Goal: Use online tool/utility

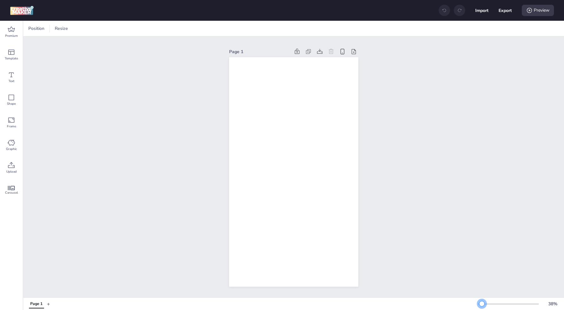
drag, startPoint x: 490, startPoint y: 306, endPoint x: 482, endPoint y: 305, distance: 7.9
click at [482, 305] on div at bounding box center [481, 303] width 5 height 5
click at [12, 33] on div "Premium" at bounding box center [11, 32] width 23 height 23
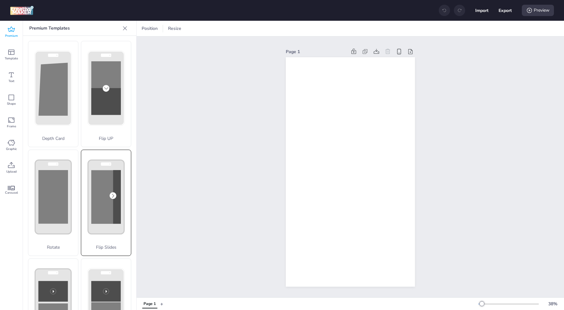
click at [105, 192] on rect at bounding box center [106, 197] width 30 height 54
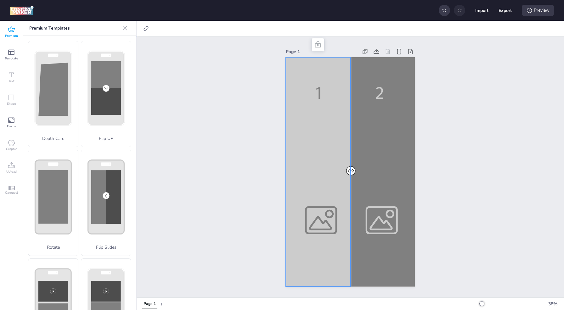
click at [321, 145] on div at bounding box center [350, 172] width 129 height 230
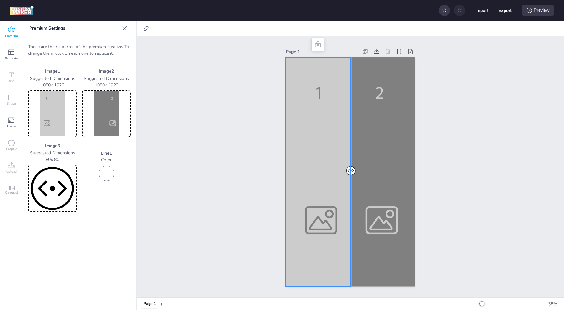
click at [58, 112] on img at bounding box center [52, 114] width 47 height 45
click at [307, 157] on div at bounding box center [350, 172] width 129 height 230
click at [64, 112] on img at bounding box center [52, 114] width 47 height 45
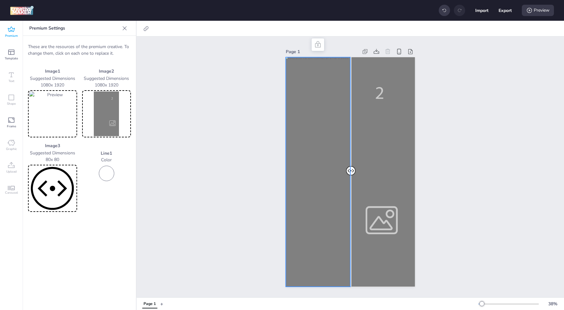
click at [104, 104] on img at bounding box center [106, 114] width 47 height 45
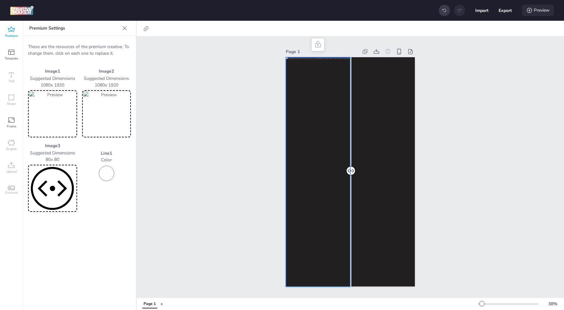
click at [543, 13] on div "Preview" at bounding box center [538, 10] width 32 height 11
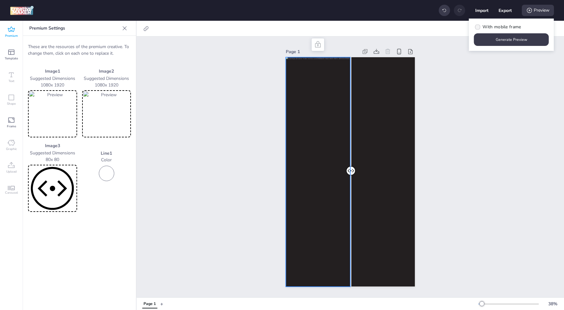
click at [512, 28] on span "With mobile frame" at bounding box center [501, 27] width 38 height 7
click at [479, 28] on input "With mobile frame" at bounding box center [476, 29] width 4 height 4
checkbox input "true"
click at [515, 40] on button "Generate Preview" at bounding box center [511, 39] width 75 height 13
